Goal: Task Accomplishment & Management: Use online tool/utility

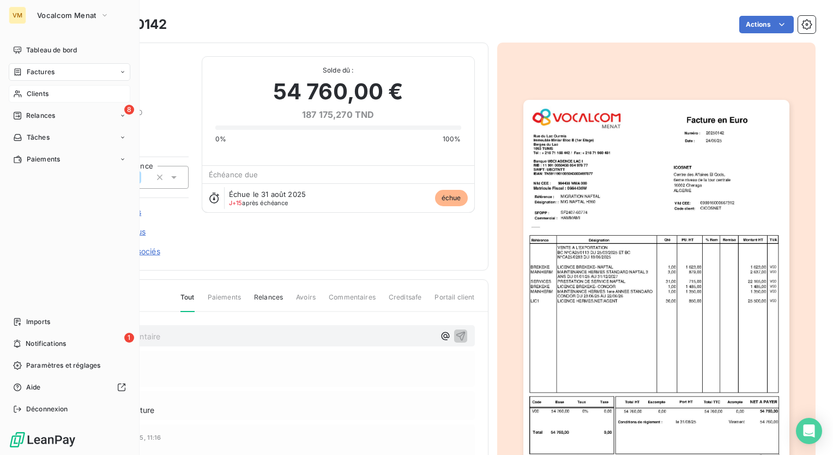
drag, startPoint x: 57, startPoint y: 91, endPoint x: 62, endPoint y: 85, distance: 7.7
click at [58, 89] on div "Clients" at bounding box center [70, 93] width 122 height 17
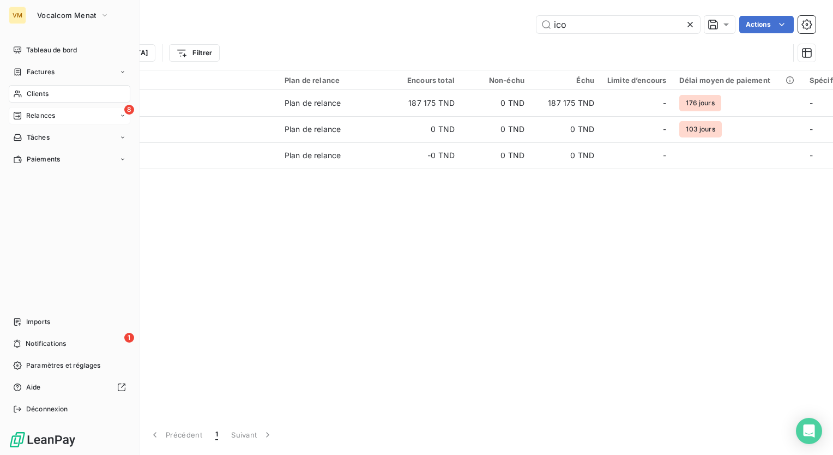
click at [114, 116] on div "8 Relances" at bounding box center [70, 115] width 122 height 17
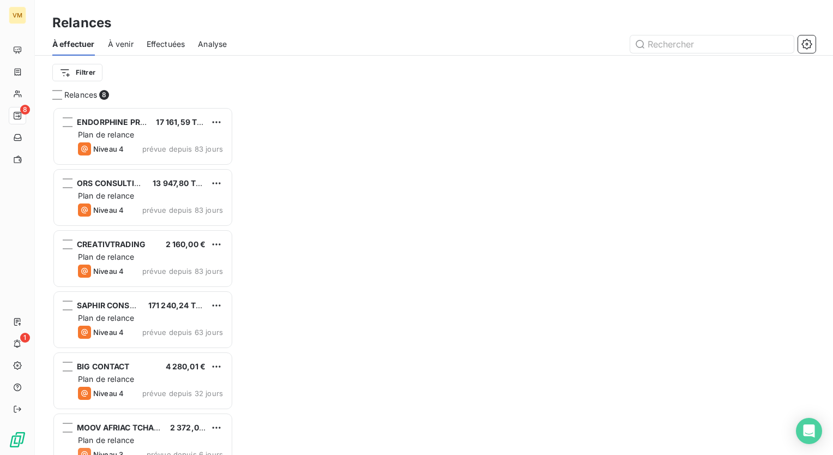
scroll to position [340, 172]
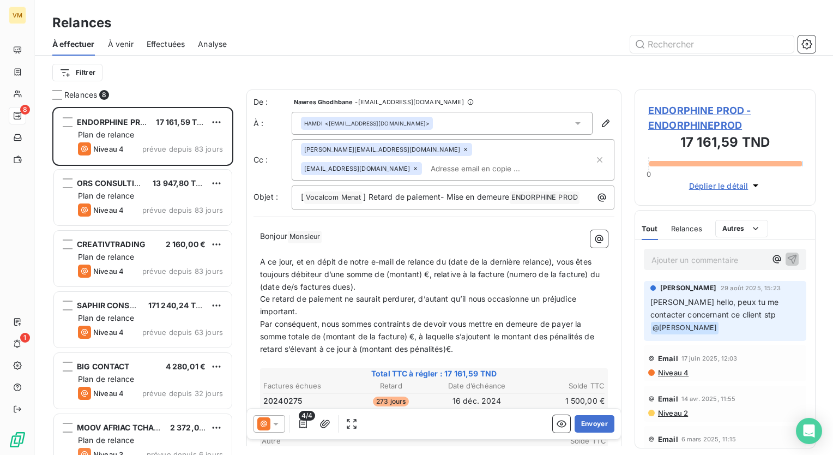
click at [157, 49] on span "Effectuées" at bounding box center [166, 44] width 39 height 11
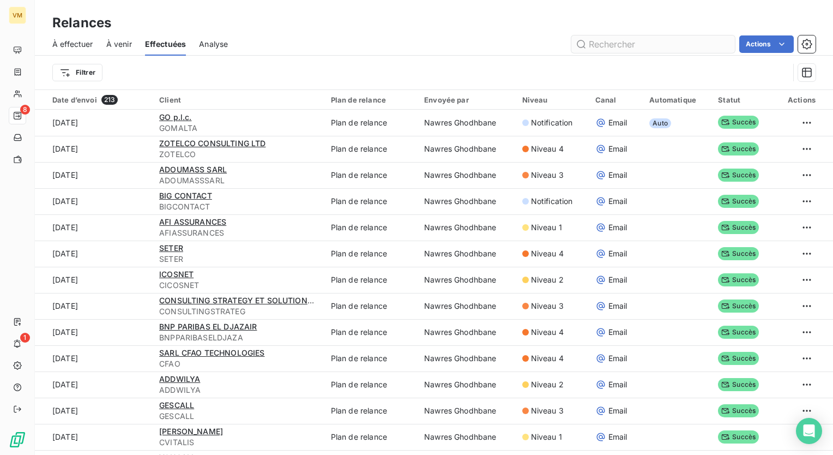
click at [625, 43] on input "text" at bounding box center [654, 43] width 164 height 17
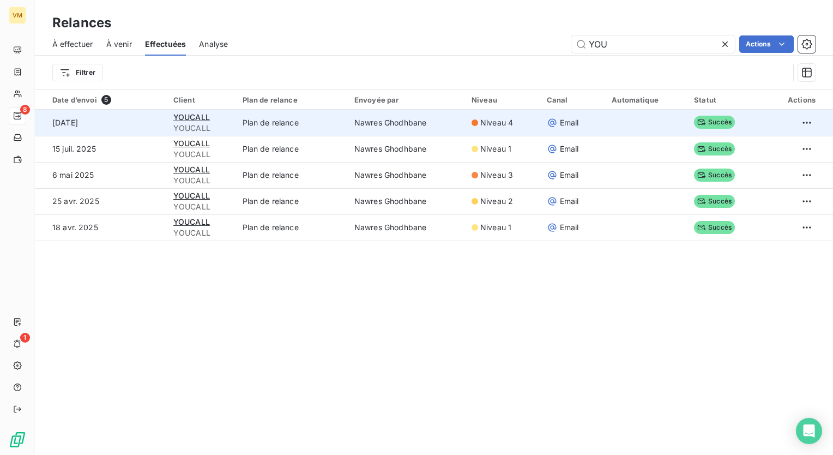
type input "YOU"
click at [473, 122] on div at bounding box center [475, 122] width 7 height 7
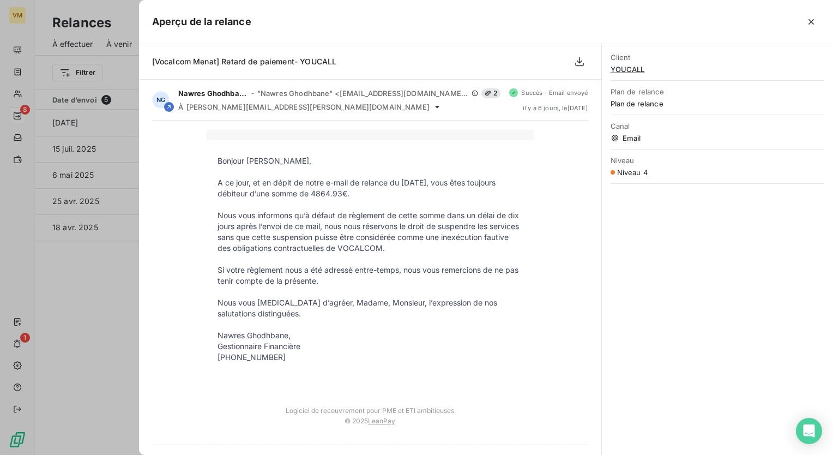
click at [452, 289] on p at bounding box center [370, 291] width 305 height 11
click at [811, 20] on icon "button" at bounding box center [811, 21] width 11 height 11
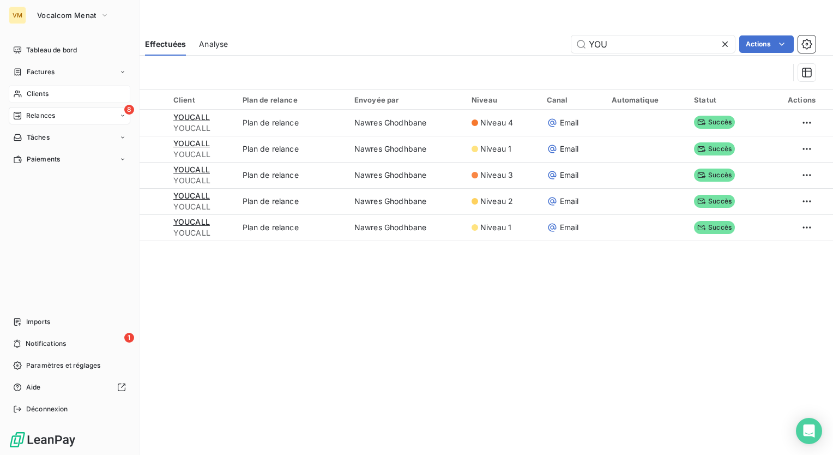
click at [26, 99] on div "Clients" at bounding box center [70, 93] width 122 height 17
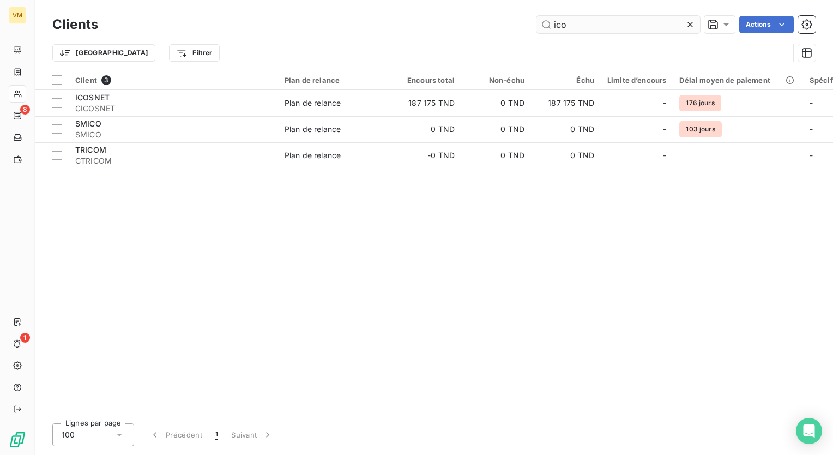
drag, startPoint x: 579, startPoint y: 23, endPoint x: 543, endPoint y: 22, distance: 35.5
click at [543, 22] on input "ico" at bounding box center [619, 24] width 164 height 17
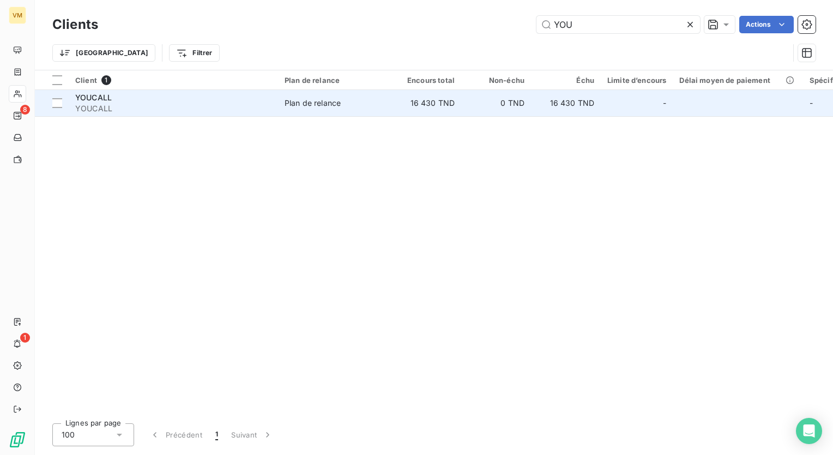
type input "YOU"
click at [526, 106] on td "0 TND" at bounding box center [496, 103] width 70 height 26
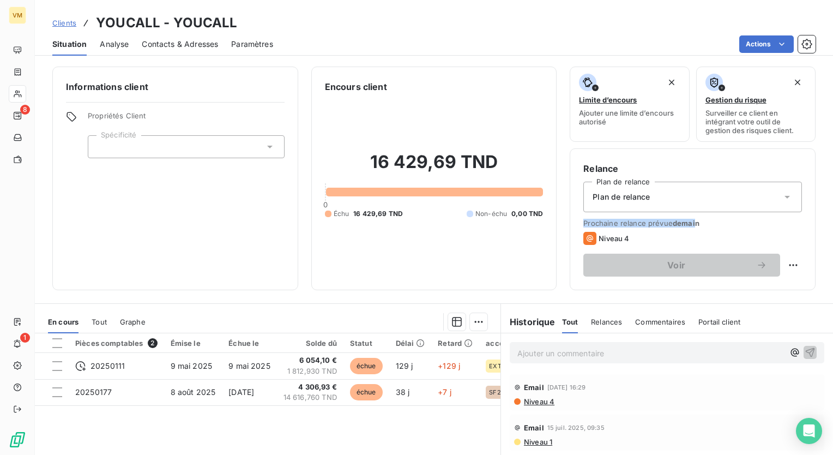
drag, startPoint x: 687, startPoint y: 222, endPoint x: 559, endPoint y: 223, distance: 128.2
click at [559, 223] on div "Informations client Propriétés Client Spécificité Encours client 16 429,69 TND …" at bounding box center [434, 179] width 799 height 224
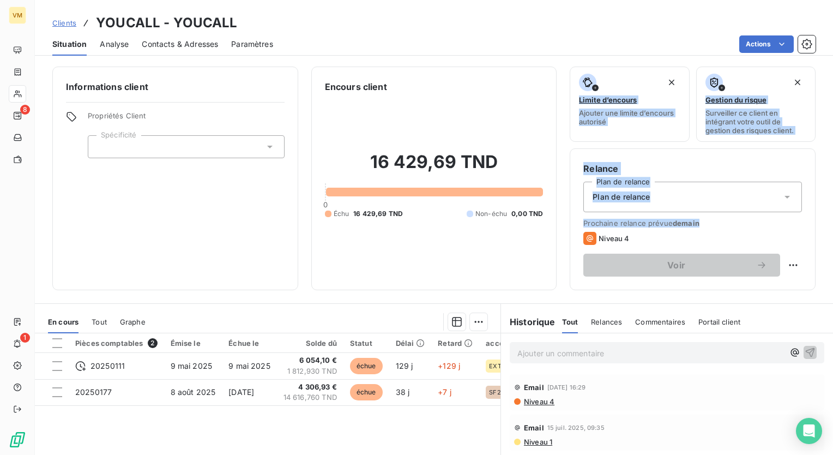
drag, startPoint x: 698, startPoint y: 221, endPoint x: 537, endPoint y: 226, distance: 161.5
click at [537, 226] on div "Informations client Propriétés Client Spécificité Encours client 16 429,69 TND …" at bounding box center [434, 179] width 799 height 224
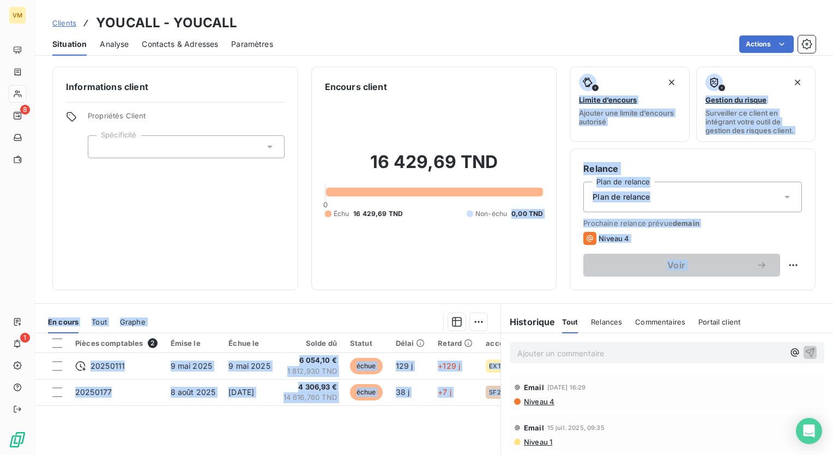
drag, startPoint x: 537, startPoint y: 226, endPoint x: 505, endPoint y: 296, distance: 77.1
click at [505, 296] on div "Informations client Propriétés Client Spécificité Encours client 16 429,69 TND …" at bounding box center [434, 257] width 799 height 395
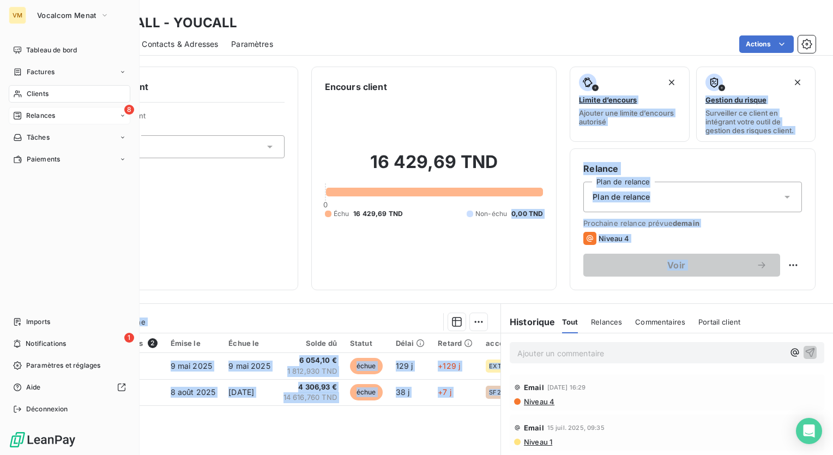
click at [28, 113] on span "Relances" at bounding box center [40, 116] width 29 height 10
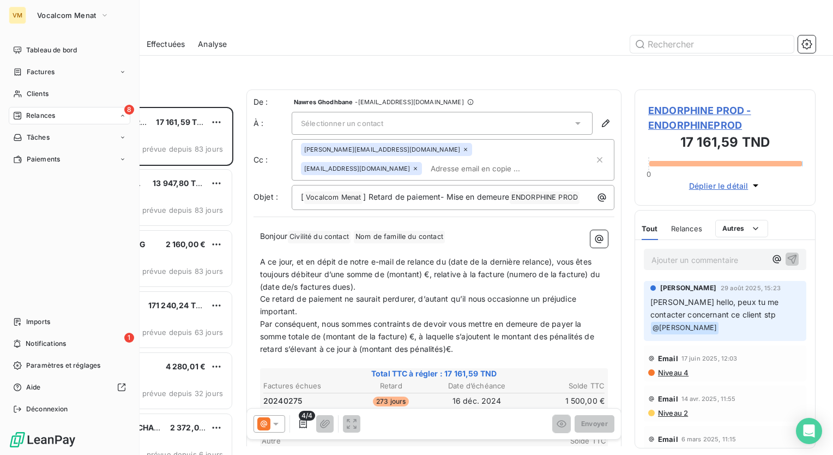
scroll to position [340, 172]
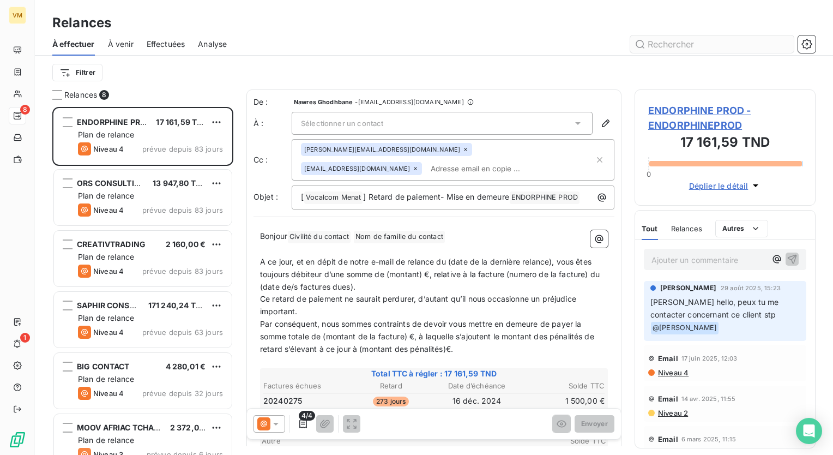
click at [701, 40] on input "text" at bounding box center [713, 43] width 164 height 17
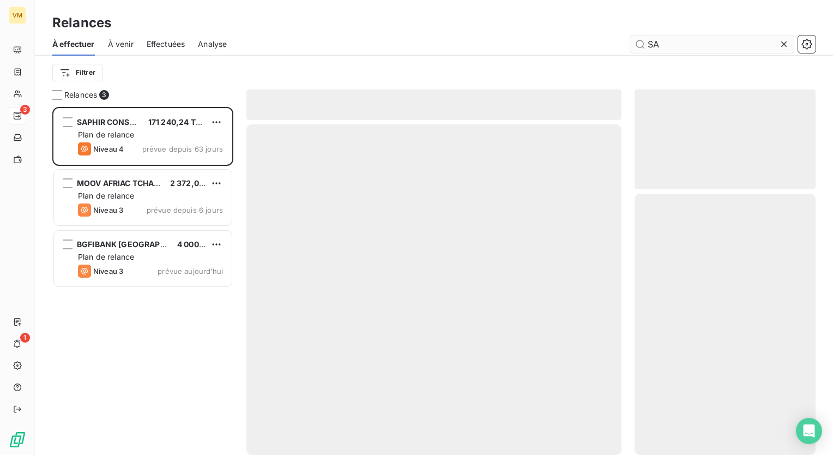
scroll to position [340, 172]
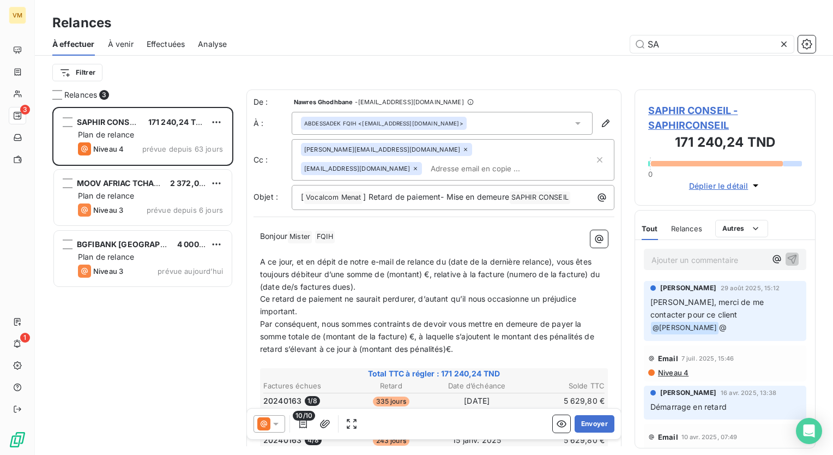
click at [163, 43] on span "Effectuées" at bounding box center [166, 44] width 39 height 11
type input "SA"
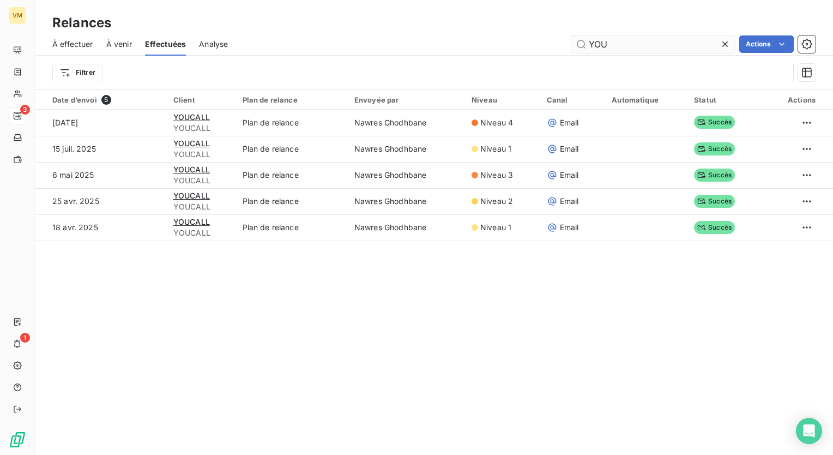
click at [627, 43] on input "YOU" at bounding box center [654, 43] width 164 height 17
type input "Y"
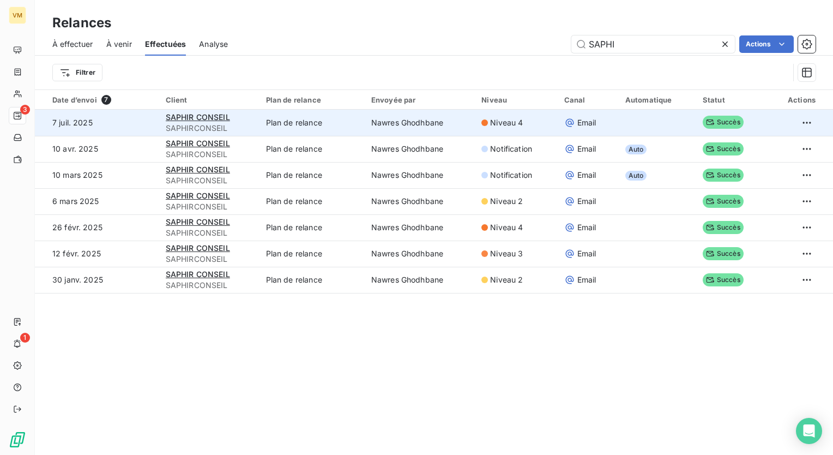
type input "SAPHI"
click at [415, 127] on td "Nawres Ghodhbane" at bounding box center [420, 123] width 110 height 26
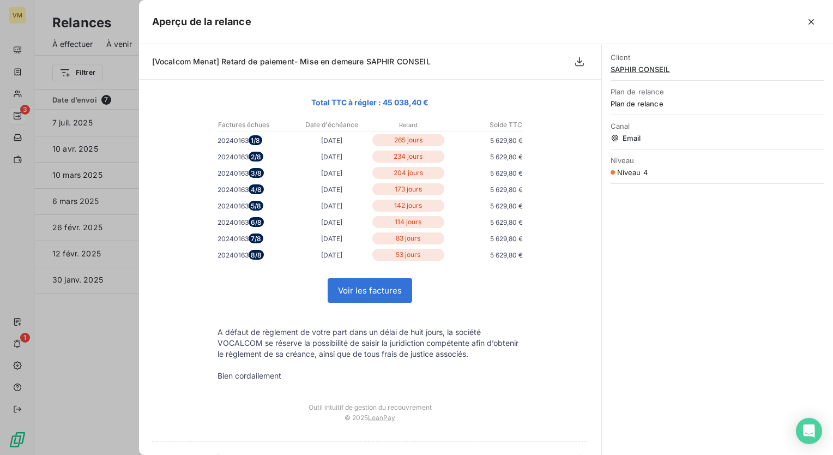
scroll to position [205, 0]
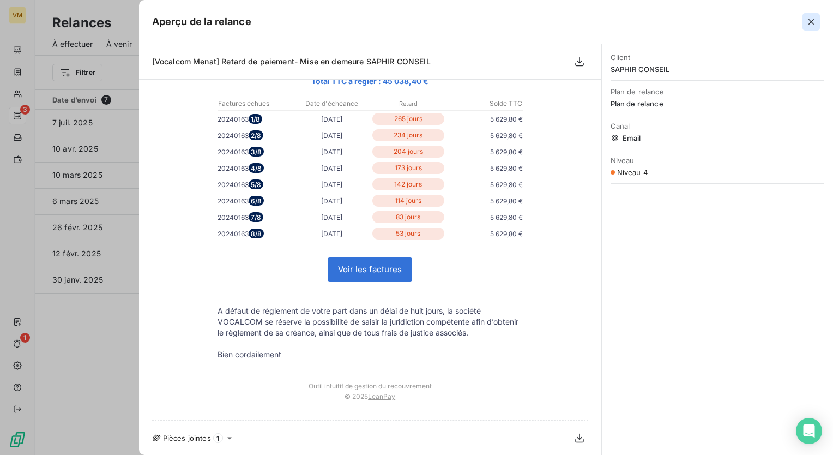
drag, startPoint x: 812, startPoint y: 23, endPoint x: 805, endPoint y: 25, distance: 6.7
click at [812, 23] on icon "button" at bounding box center [811, 21] width 11 height 11
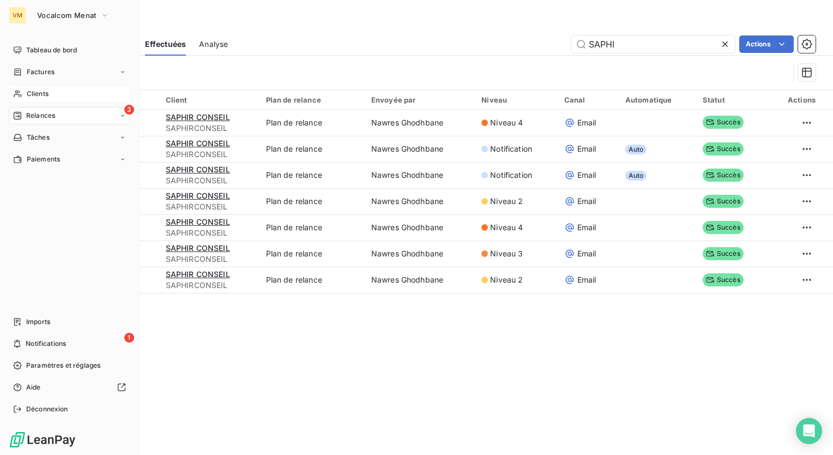
click at [14, 92] on icon at bounding box center [17, 93] width 9 height 9
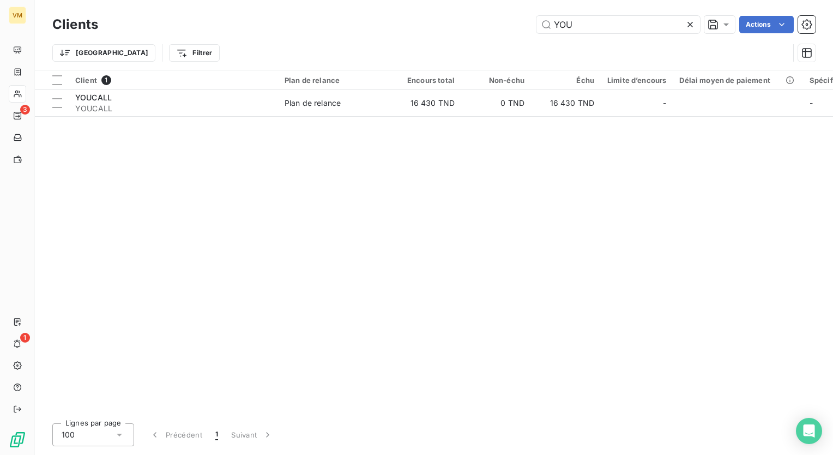
drag, startPoint x: 582, startPoint y: 28, endPoint x: 528, endPoint y: 24, distance: 54.2
click at [530, 26] on div "YOU Actions" at bounding box center [463, 24] width 705 height 17
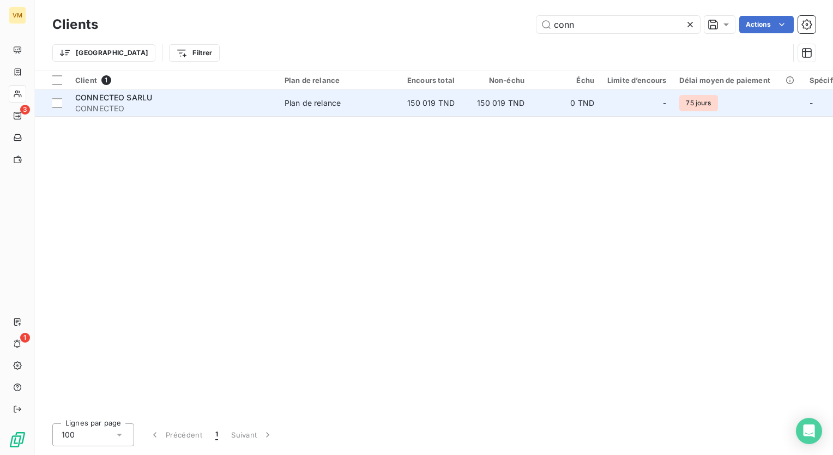
type input "conn"
click at [392, 104] on td "150 019 TND" at bounding box center [427, 103] width 70 height 26
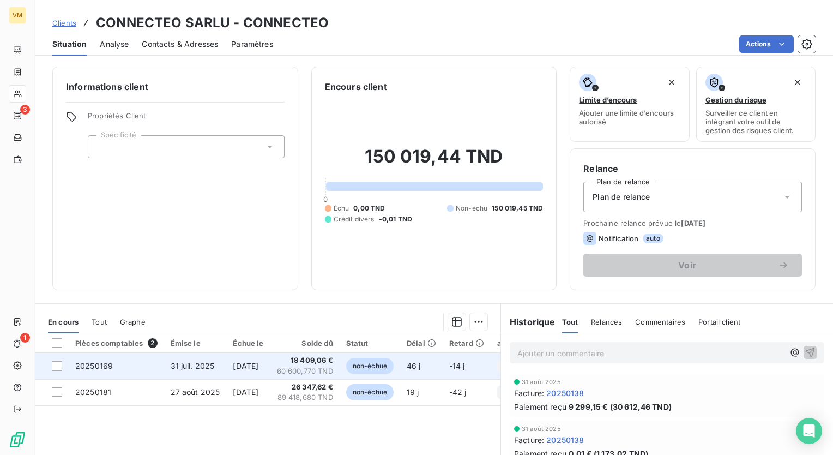
click at [321, 373] on span "60 600,770 TND" at bounding box center [305, 371] width 56 height 11
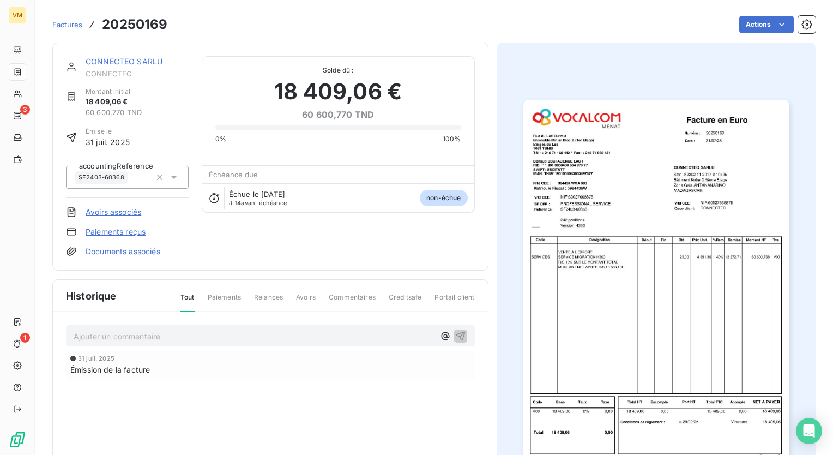
click at [694, 290] on img "button" at bounding box center [657, 288] width 266 height 376
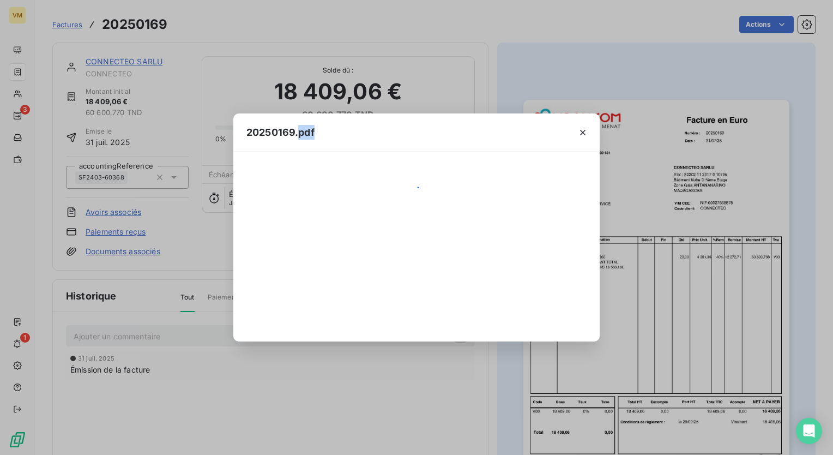
click at [694, 290] on div "20250169.pdf" at bounding box center [416, 227] width 833 height 455
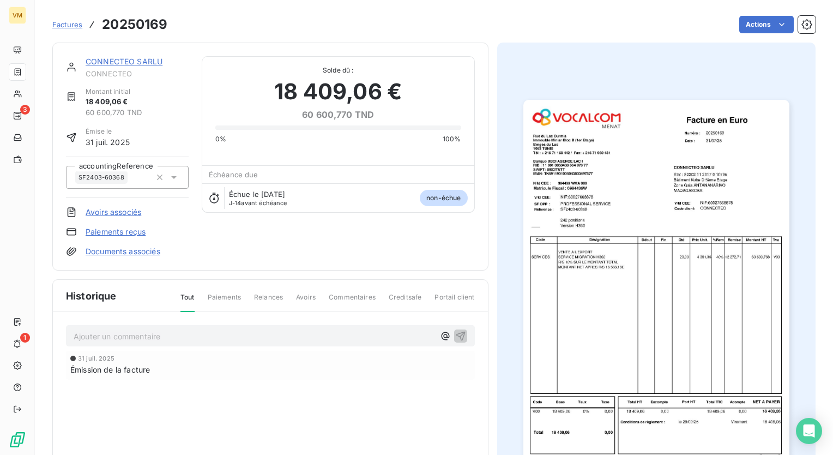
click at [694, 290] on img "button" at bounding box center [657, 288] width 266 height 376
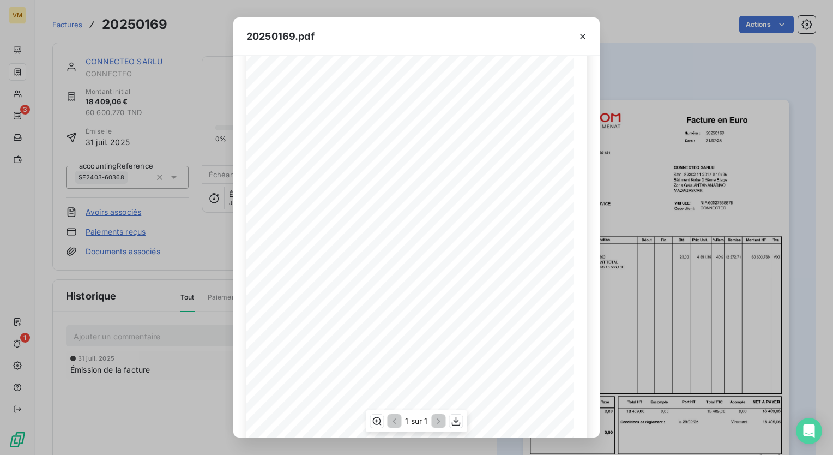
scroll to position [106, 0]
click at [580, 37] on icon "button" at bounding box center [583, 36] width 11 height 11
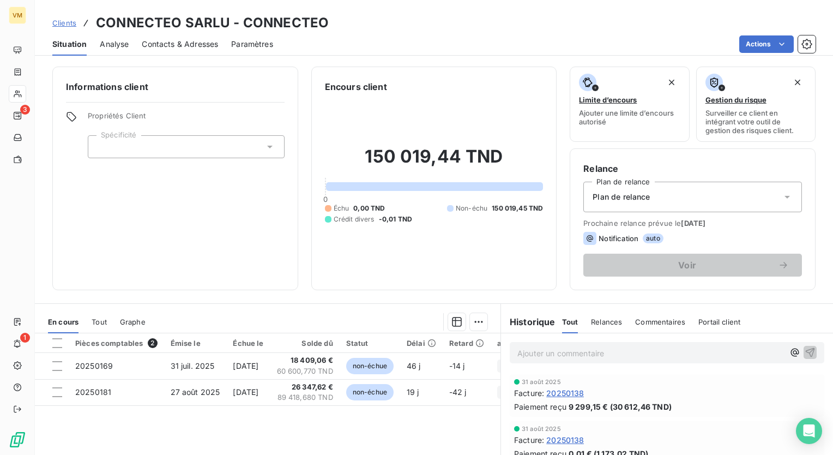
click at [635, 241] on div "Notification auto" at bounding box center [693, 238] width 219 height 13
click at [637, 242] on div "Notification auto" at bounding box center [693, 238] width 219 height 13
drag, startPoint x: 637, startPoint y: 242, endPoint x: 657, endPoint y: 241, distance: 19.7
click at [657, 241] on span "auto" at bounding box center [653, 238] width 21 height 10
click at [589, 237] on icon at bounding box center [590, 238] width 13 height 13
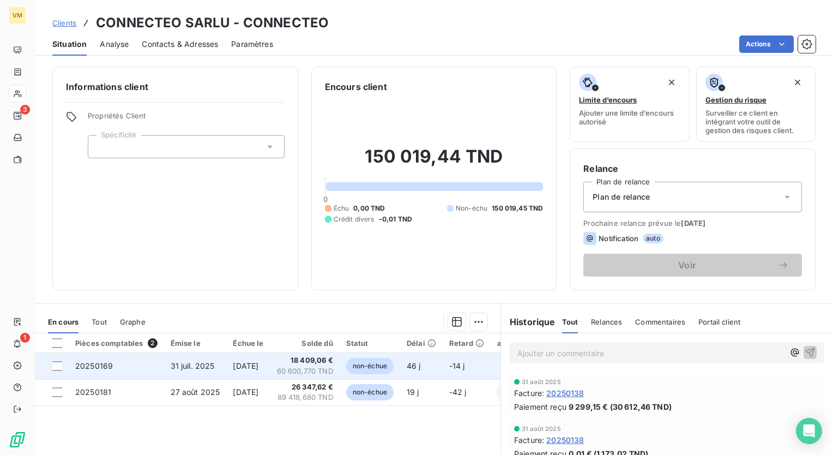
click at [367, 376] on td "non-échue" at bounding box center [370, 366] width 61 height 26
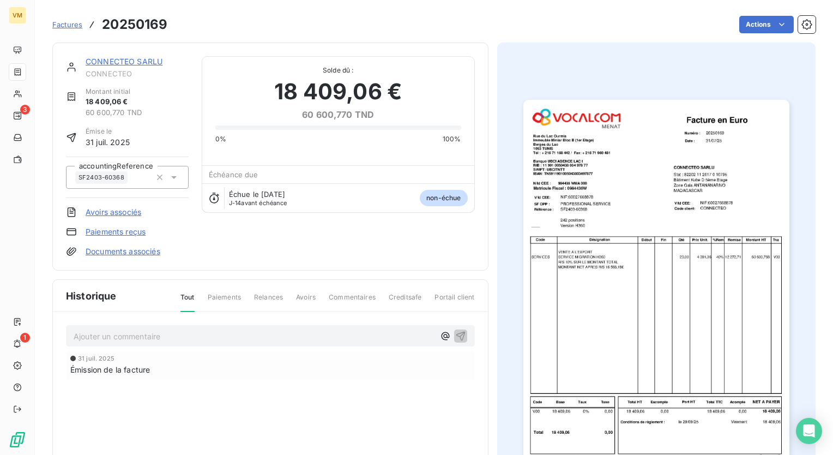
click at [684, 292] on img "button" at bounding box center [657, 288] width 266 height 376
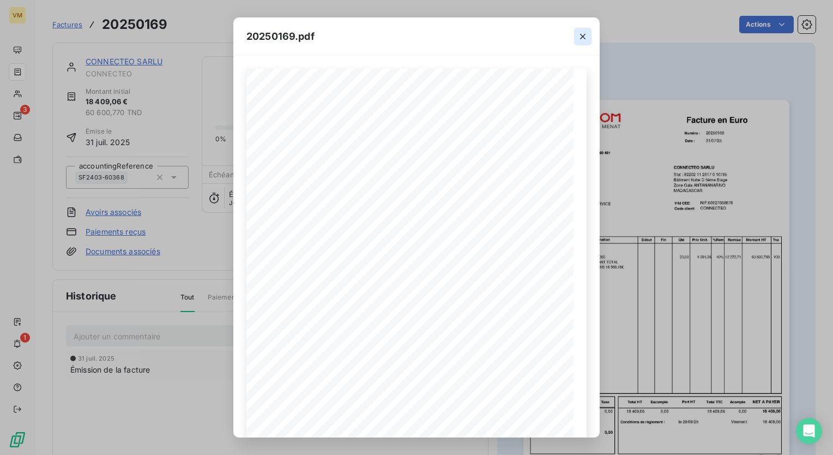
click at [579, 40] on icon "button" at bounding box center [583, 36] width 11 height 11
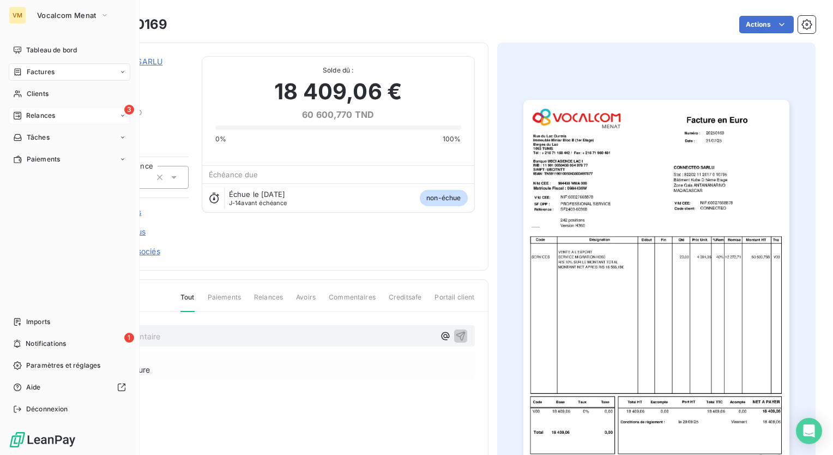
click at [89, 113] on div "3 Relances" at bounding box center [70, 115] width 122 height 17
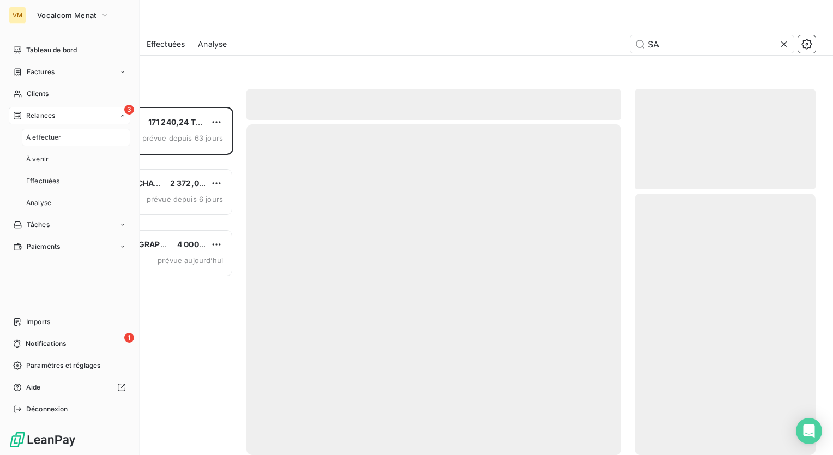
scroll to position [340, 172]
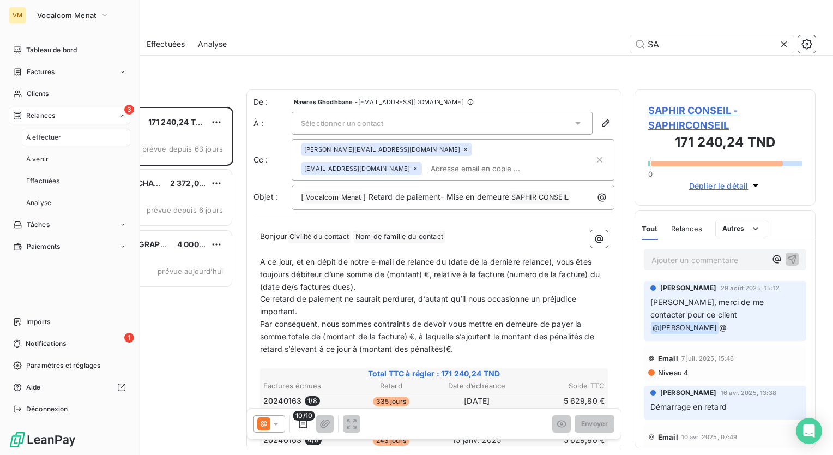
click at [75, 133] on div "À effectuer" at bounding box center [76, 137] width 109 height 17
click at [59, 157] on div "À venir" at bounding box center [76, 159] width 109 height 17
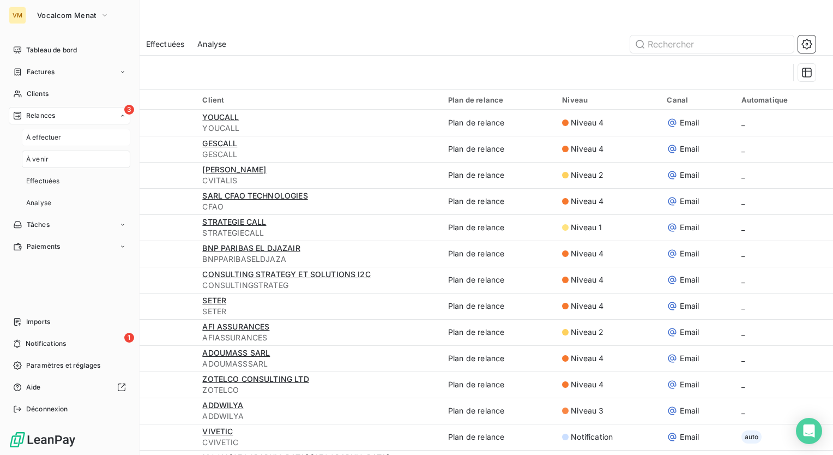
click at [83, 140] on div "À effectuer" at bounding box center [76, 137] width 109 height 17
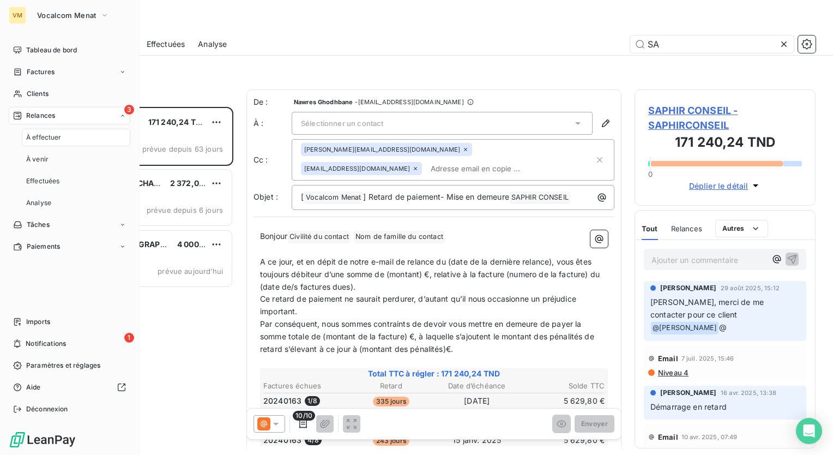
scroll to position [340, 172]
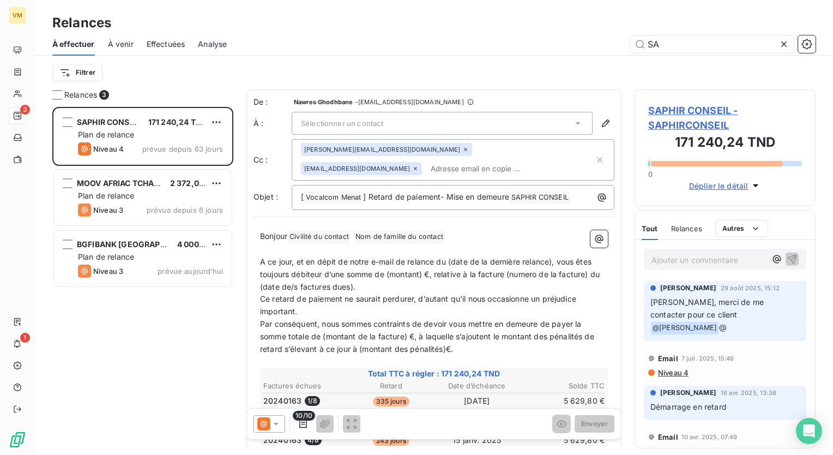
click at [313, 73] on div "Filtrer" at bounding box center [434, 72] width 764 height 21
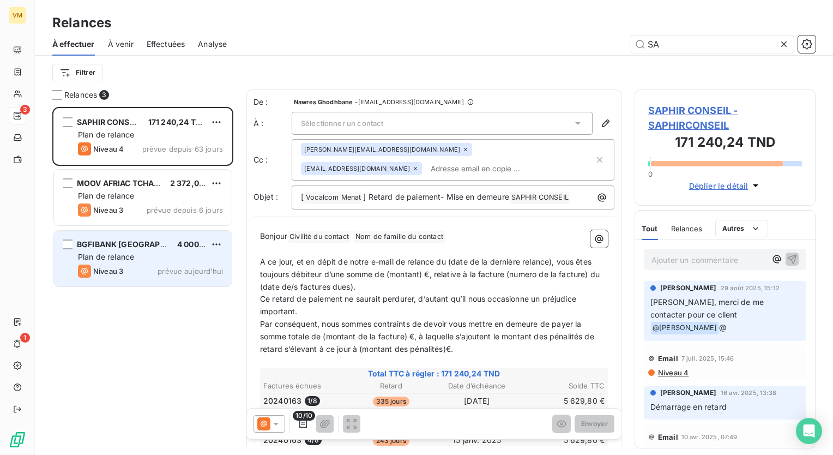
click at [176, 267] on span "prévue aujourd’hui" at bounding box center [190, 271] width 65 height 9
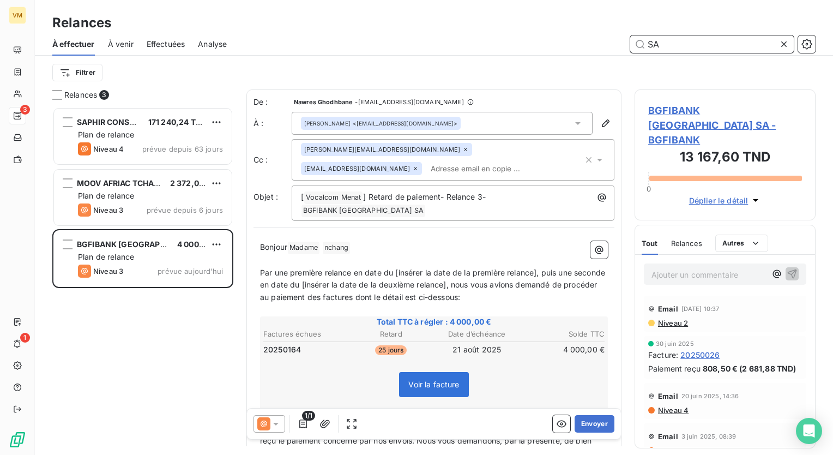
click at [703, 49] on input "SA" at bounding box center [713, 43] width 164 height 17
type input "S"
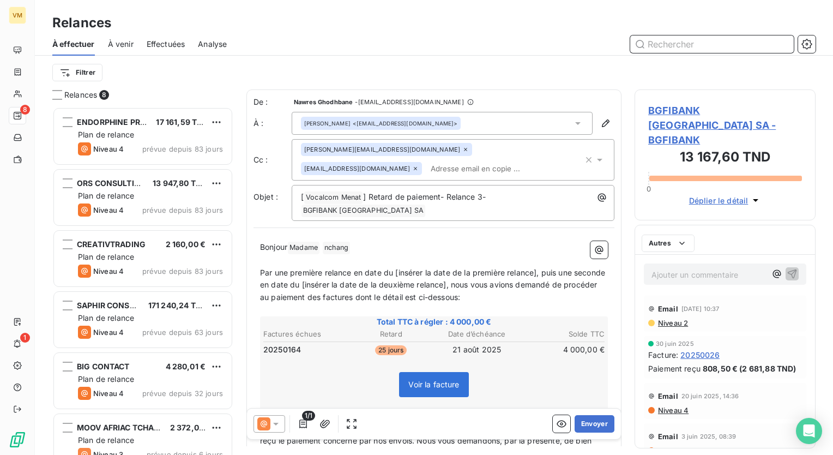
scroll to position [340, 172]
click at [146, 41] on div "À effectuer À venir Effectuées Analyse" at bounding box center [434, 44] width 799 height 23
click at [166, 43] on span "Effectuées" at bounding box center [166, 44] width 39 height 11
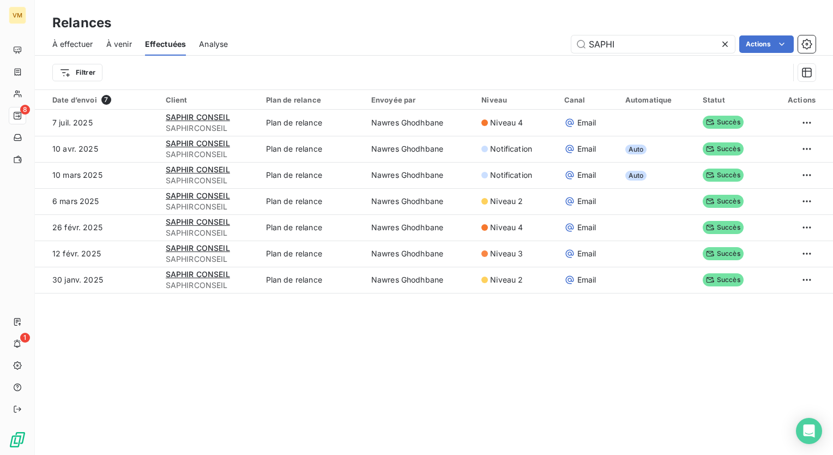
drag, startPoint x: 619, startPoint y: 47, endPoint x: 553, endPoint y: 47, distance: 66.0
click at [553, 47] on div "SAPHI Actions" at bounding box center [528, 43] width 575 height 17
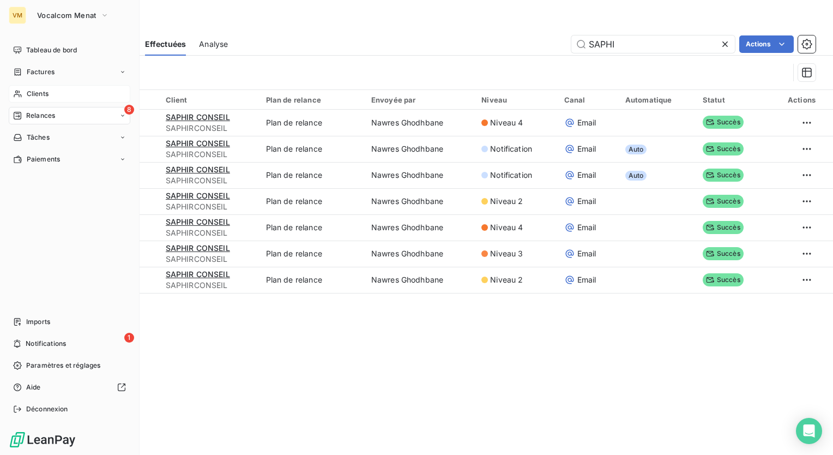
click at [14, 93] on icon at bounding box center [17, 93] width 9 height 9
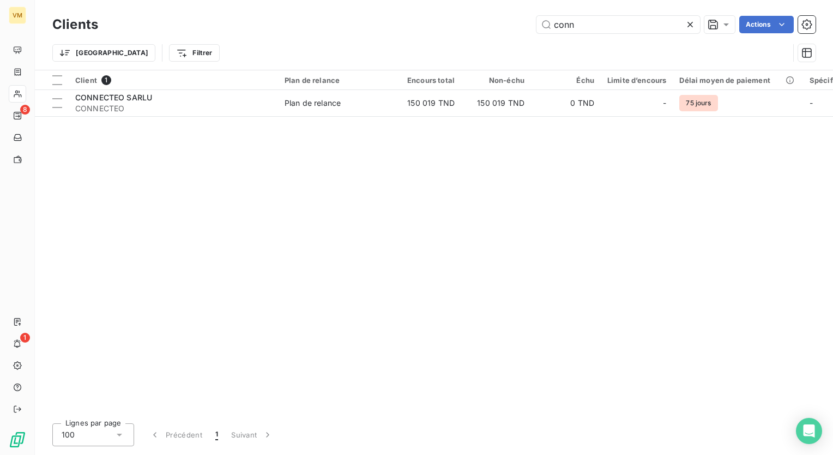
drag, startPoint x: 585, startPoint y: 26, endPoint x: 506, endPoint y: 26, distance: 79.6
click at [506, 26] on div "conn Actions" at bounding box center [463, 24] width 705 height 17
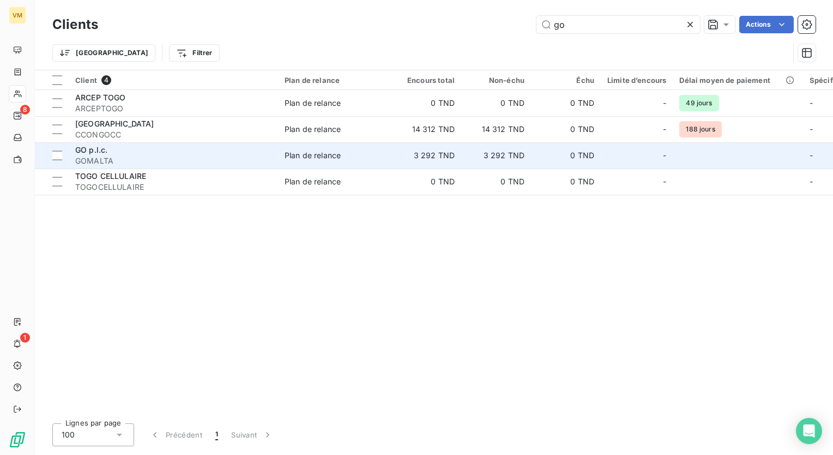
type input "go"
click at [499, 161] on td "3 292 TND" at bounding box center [496, 155] width 70 height 26
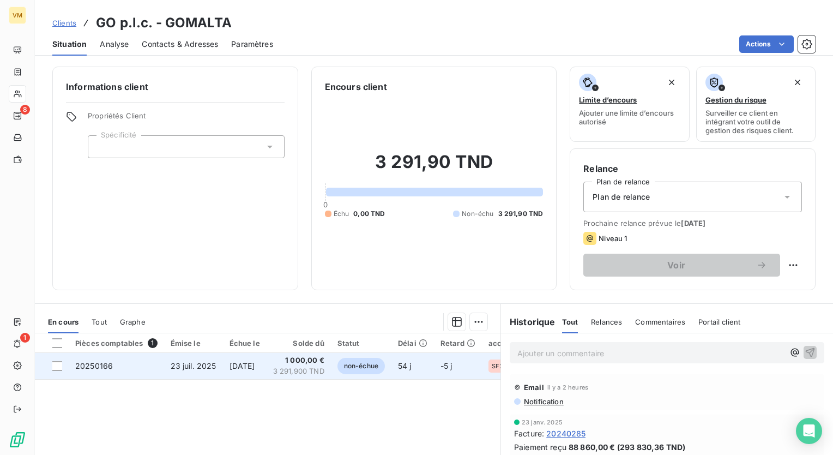
click at [267, 365] on td "[DATE]" at bounding box center [245, 366] width 44 height 26
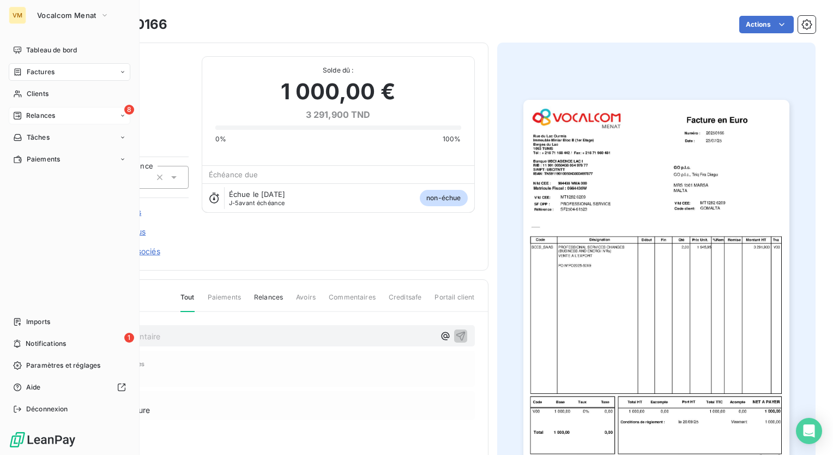
click at [65, 117] on div "8 Relances" at bounding box center [70, 115] width 122 height 17
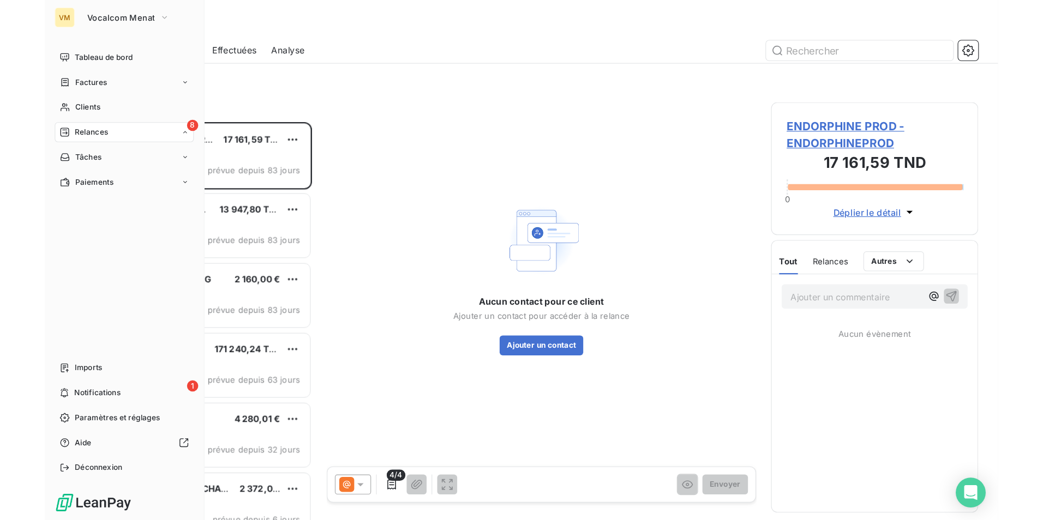
scroll to position [340, 172]
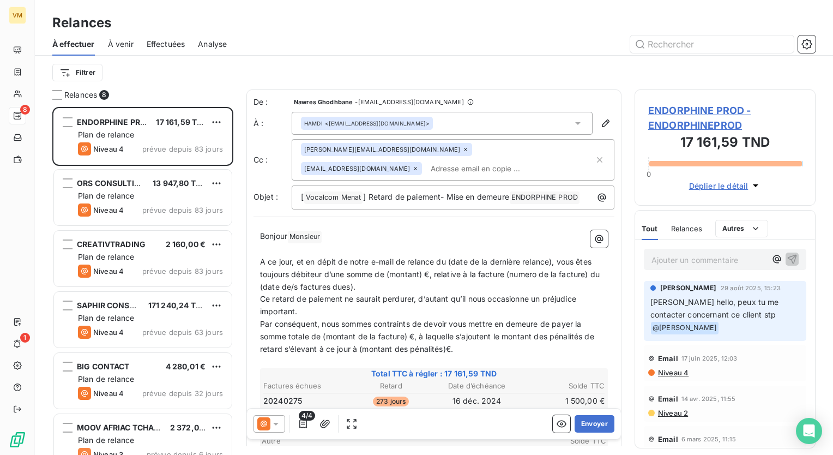
click at [156, 40] on span "Effectuées" at bounding box center [166, 44] width 39 height 11
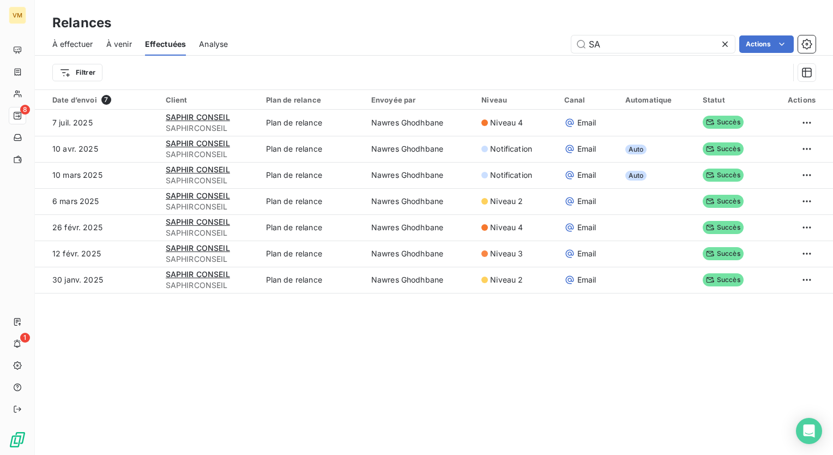
type input "S"
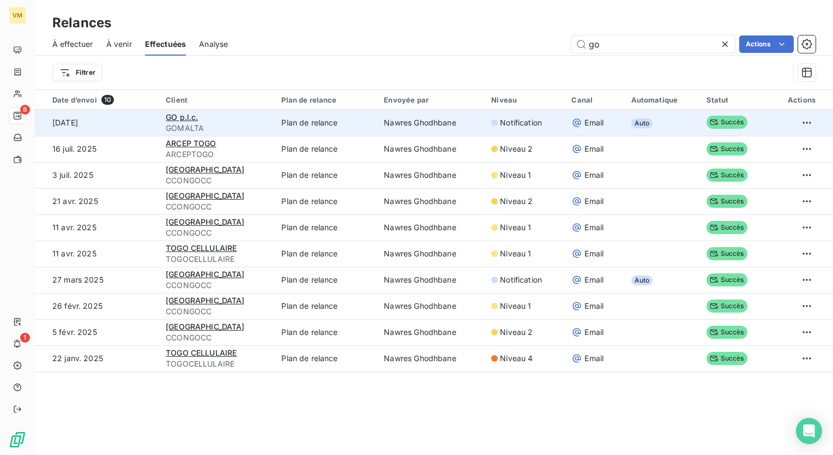
type input "go"
click at [332, 122] on td "Plan de relance" at bounding box center [326, 123] width 103 height 26
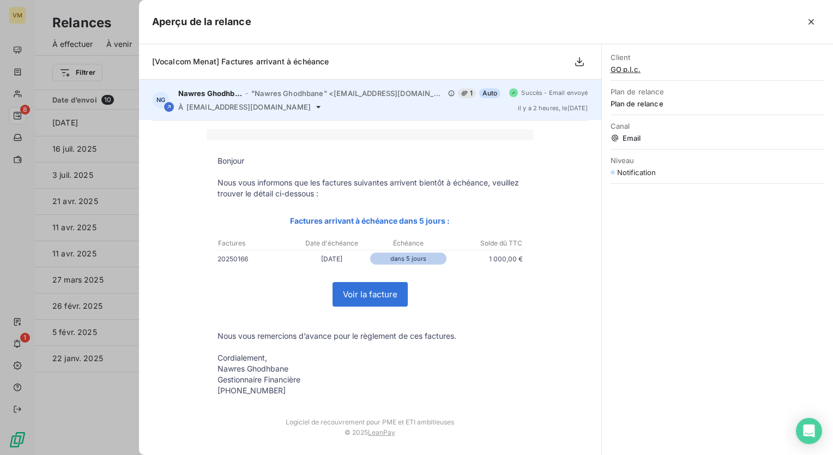
click at [262, 106] on span "[EMAIL_ADDRESS][DOMAIN_NAME]" at bounding box center [249, 107] width 124 height 9
click at [314, 110] on icon at bounding box center [318, 107] width 9 height 9
click at [314, 107] on icon at bounding box center [318, 107] width 9 height 9
click at [264, 106] on div "À [EMAIL_ADDRESS][DOMAIN_NAME]" at bounding box center [339, 107] width 323 height 9
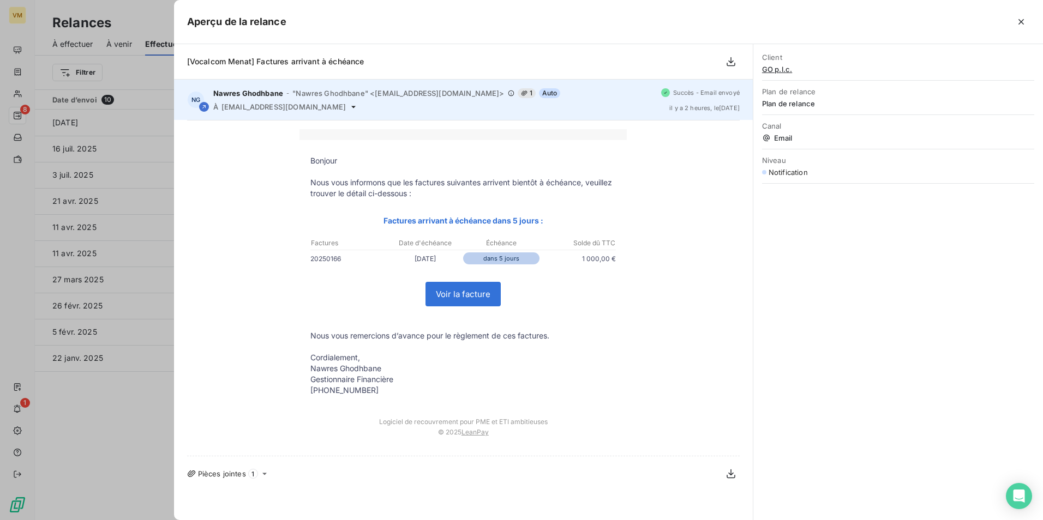
click at [691, 95] on span "Succès - Email envoyé" at bounding box center [706, 92] width 67 height 7
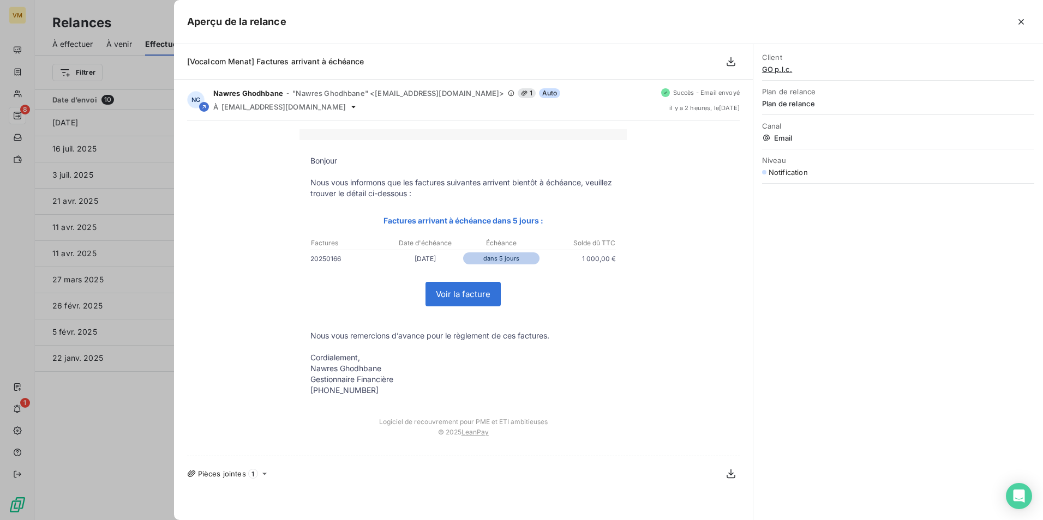
click at [535, 190] on p "Nous vous informons que les factures suivantes arrivent bientôt à échéance, veu…" at bounding box center [462, 188] width 305 height 22
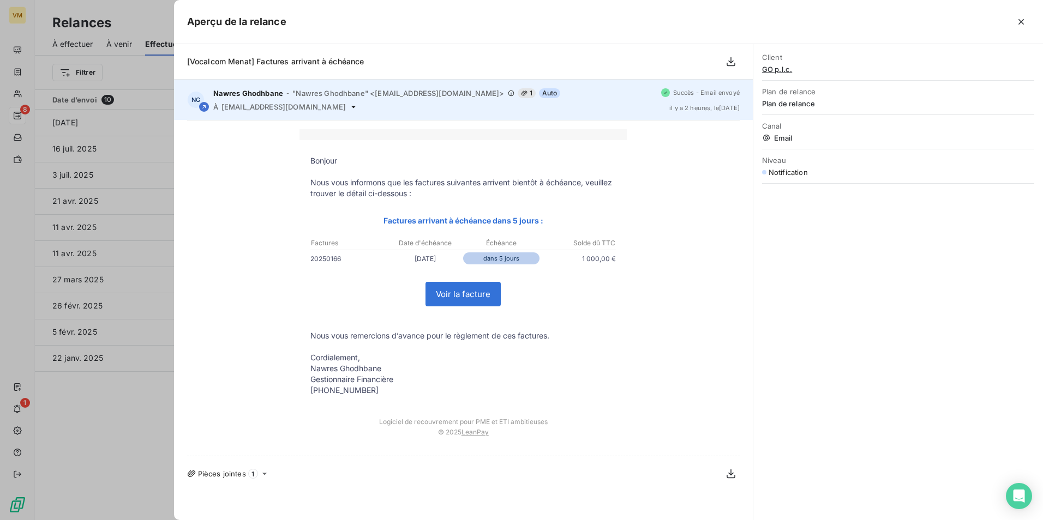
click at [296, 109] on span "[EMAIL_ADDRESS][DOMAIN_NAME]" at bounding box center [283, 107] width 124 height 9
click at [349, 105] on icon at bounding box center [353, 107] width 9 height 9
click at [297, 104] on div "À [EMAIL_ADDRESS][DOMAIN_NAME]" at bounding box center [432, 107] width 439 height 9
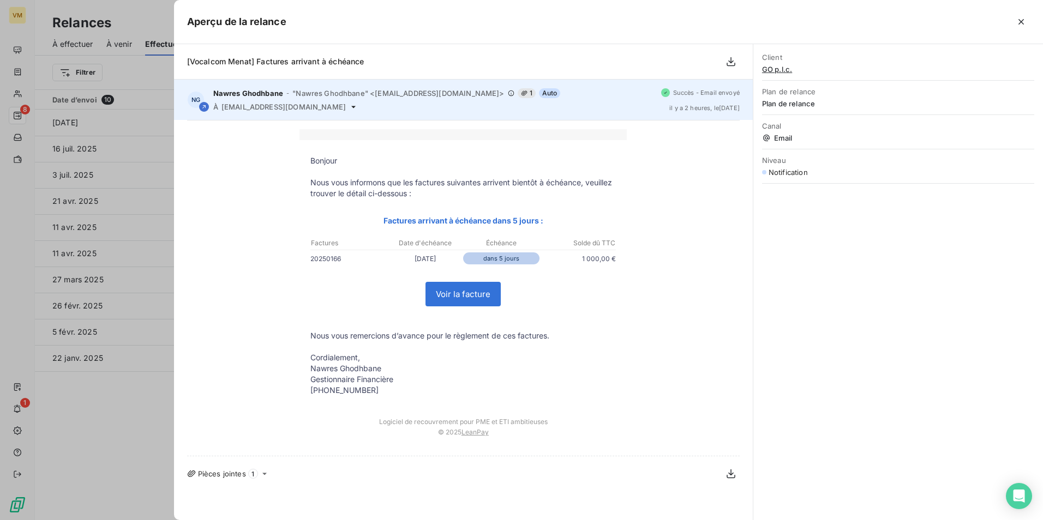
click at [247, 104] on span "[EMAIL_ADDRESS][DOMAIN_NAME]" at bounding box center [283, 107] width 124 height 9
drag, startPoint x: 247, startPoint y: 104, endPoint x: 238, endPoint y: 105, distance: 8.7
click at [238, 105] on span "[EMAIL_ADDRESS][DOMAIN_NAME]" at bounding box center [283, 107] width 124 height 9
drag, startPoint x: 238, startPoint y: 105, endPoint x: 195, endPoint y: 98, distance: 43.6
click at [195, 98] on div "NG" at bounding box center [195, 99] width 17 height 17
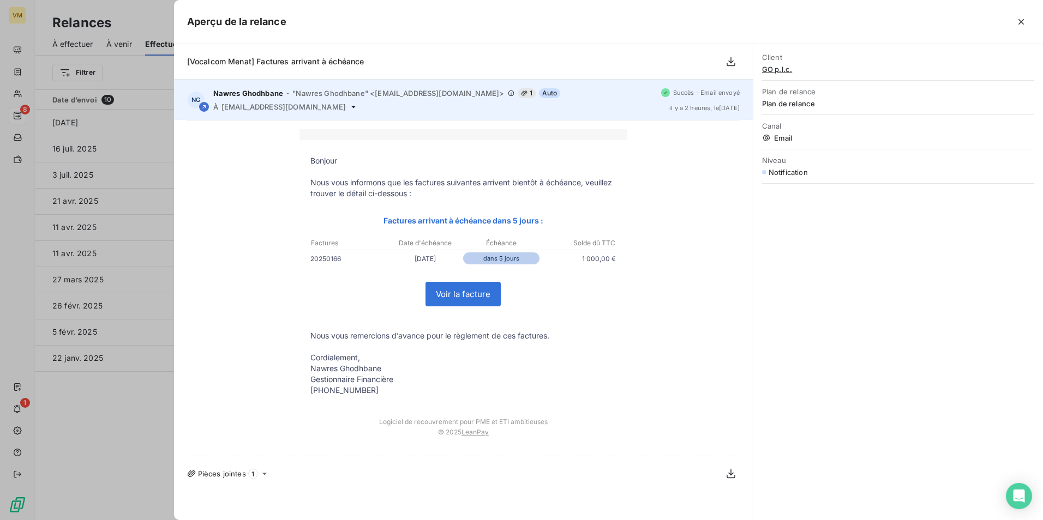
click at [209, 104] on div "NG Nawres Ghodhbane - "Nawres Ghodhbane" <[EMAIL_ADDRESS][DOMAIN_NAME]> 1 Auto …" at bounding box center [463, 100] width 579 height 40
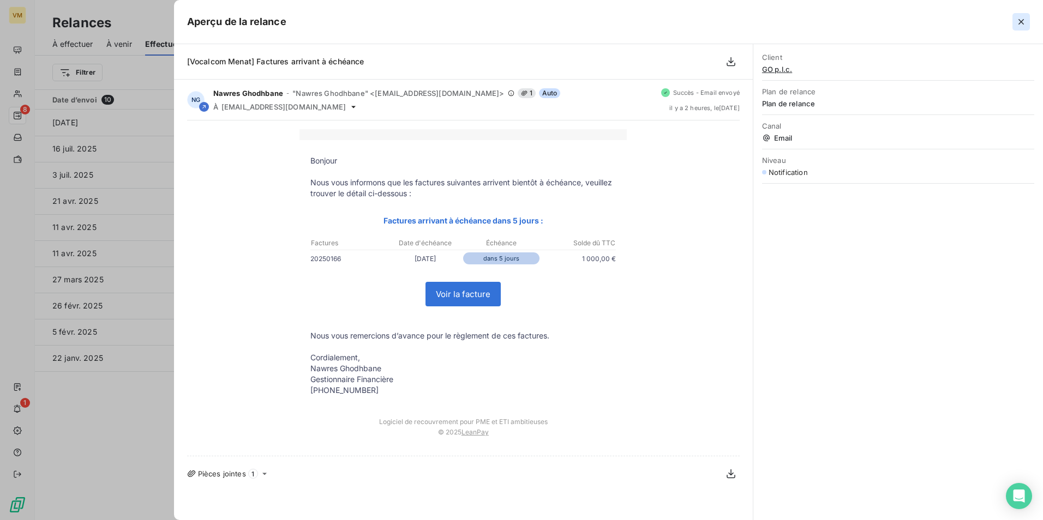
click at [833, 17] on icon "button" at bounding box center [1021, 21] width 11 height 11
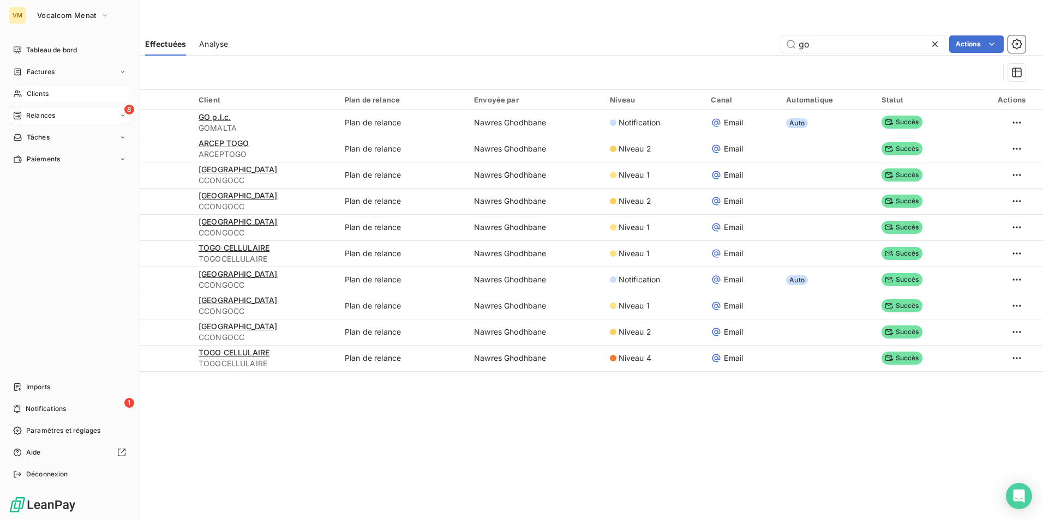
click at [40, 99] on div "Clients" at bounding box center [70, 93] width 122 height 17
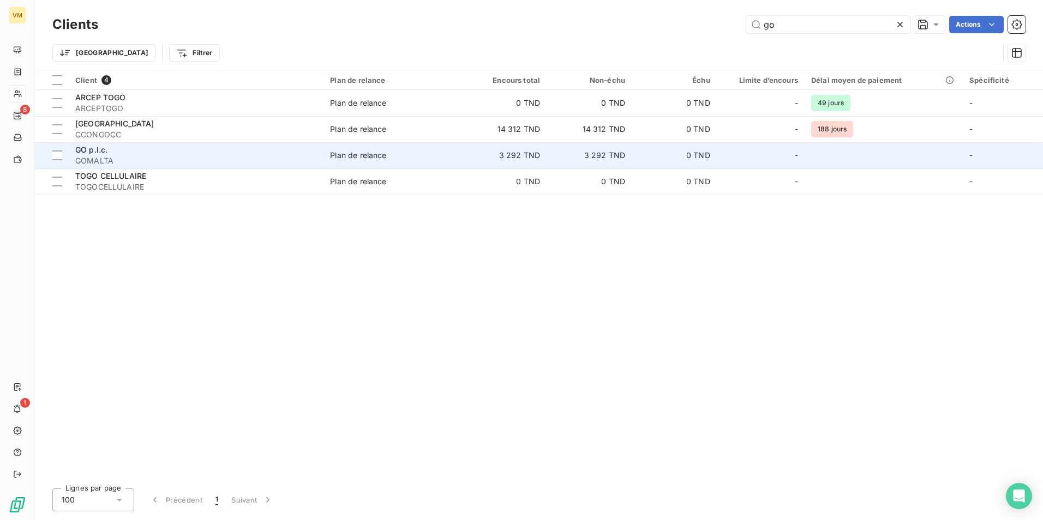
click at [353, 149] on td "Plan de relance" at bounding box center [392, 155] width 138 height 26
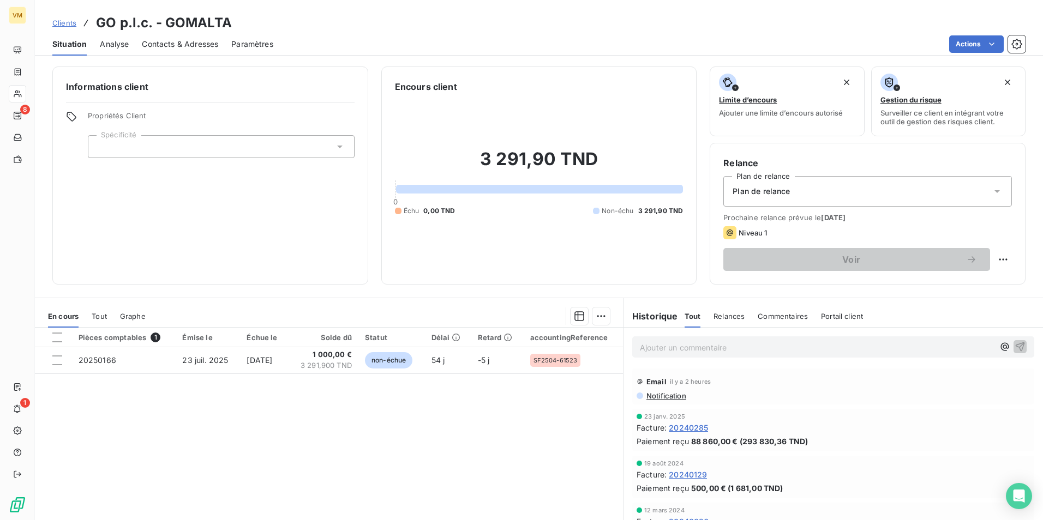
click at [154, 46] on span "Contacts & Adresses" at bounding box center [180, 44] width 76 height 11
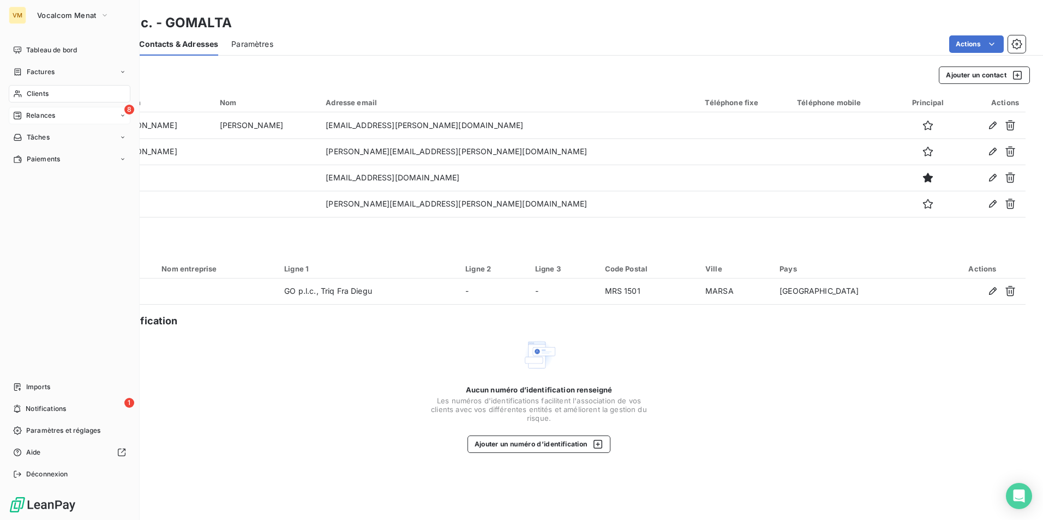
drag, startPoint x: 34, startPoint y: 112, endPoint x: 29, endPoint y: 115, distance: 5.9
click at [29, 115] on span "Relances" at bounding box center [40, 116] width 29 height 10
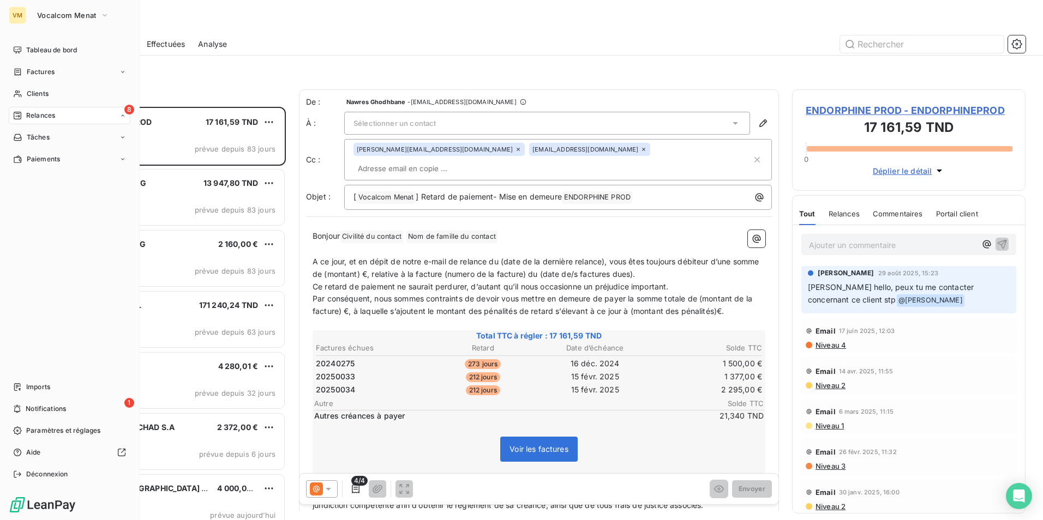
scroll to position [405, 225]
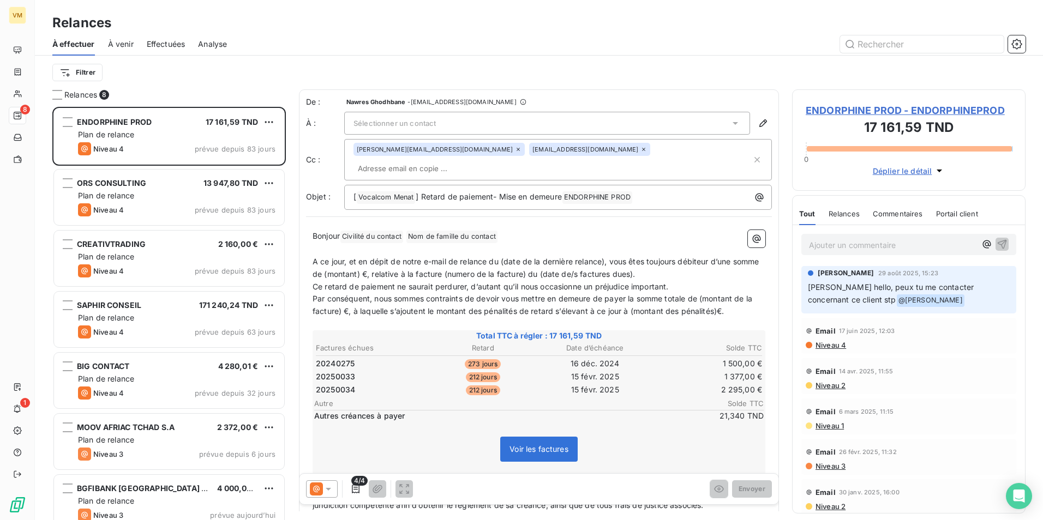
click at [182, 49] on span "Effectuées" at bounding box center [166, 44] width 39 height 11
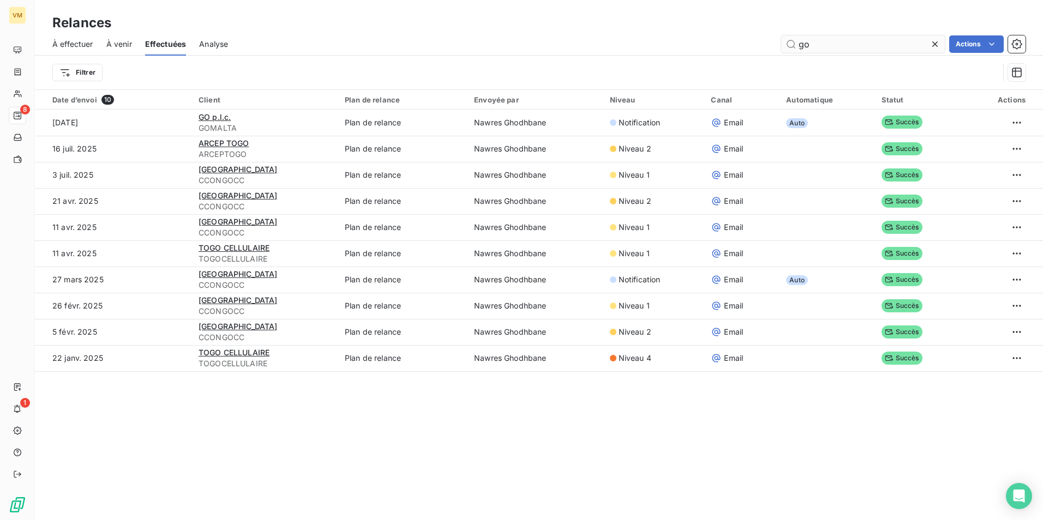
click at [833, 40] on input "go" at bounding box center [863, 43] width 164 height 17
click at [833, 45] on icon at bounding box center [934, 44] width 11 height 11
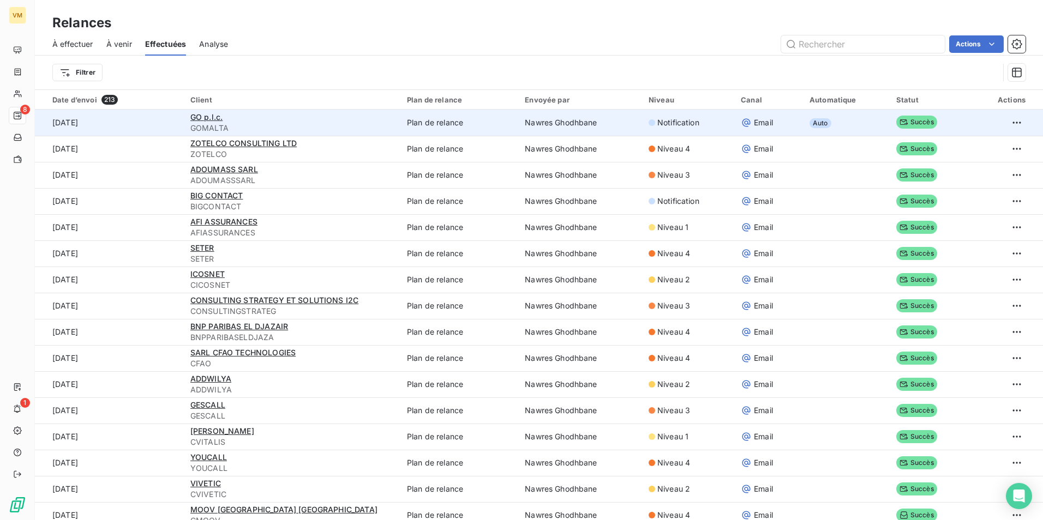
click at [667, 122] on span "Notification" at bounding box center [678, 122] width 42 height 11
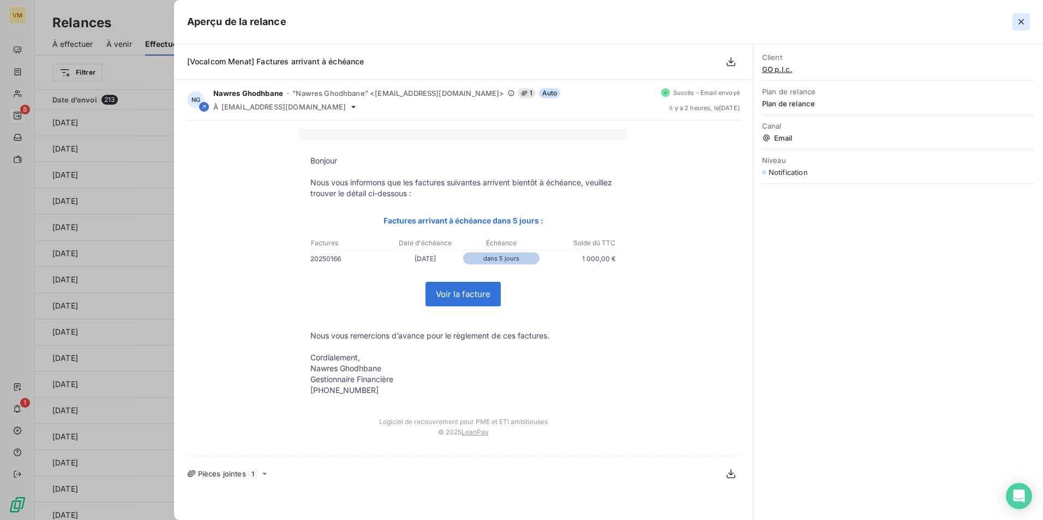
click at [833, 23] on icon "button" at bounding box center [1021, 21] width 11 height 11
